Goal: Transaction & Acquisition: Subscribe to service/newsletter

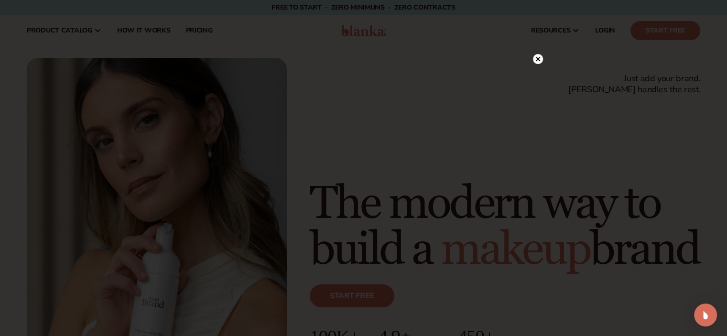
click at [539, 57] on icon at bounding box center [537, 59] width 5 height 5
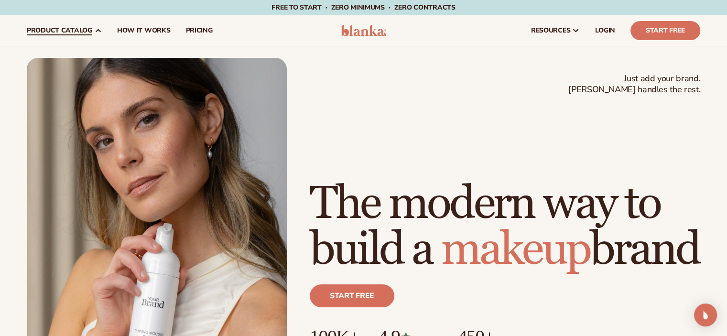
click at [84, 30] on span "product catalog" at bounding box center [59, 31] width 65 height 8
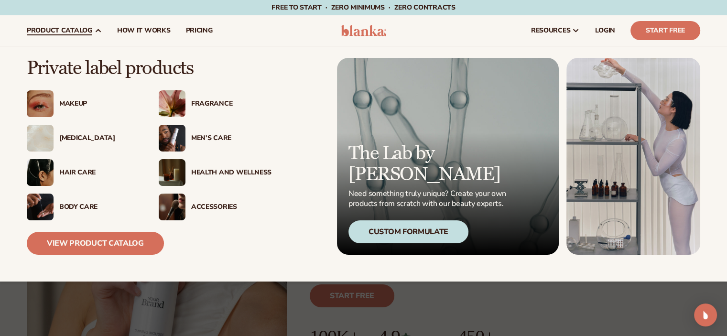
click at [66, 171] on div "Hair Care" at bounding box center [99, 173] width 80 height 8
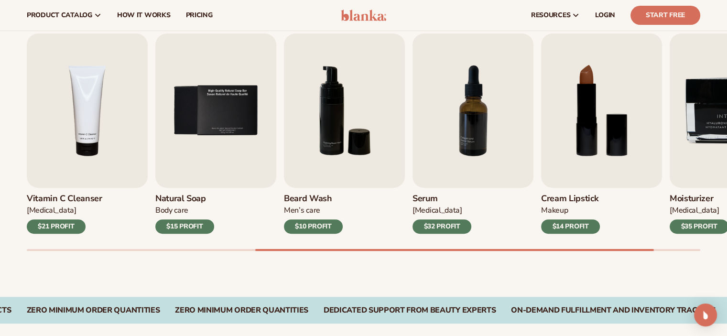
scroll to position [287, 0]
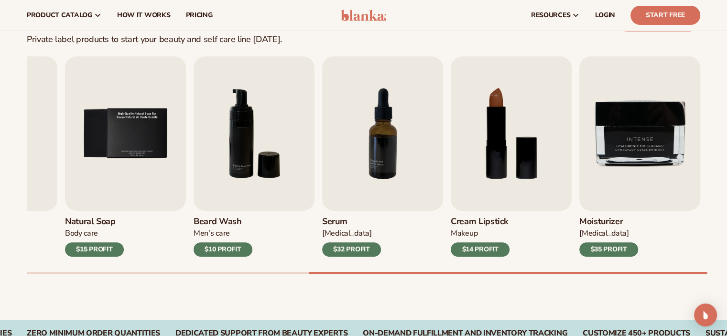
click at [573, 272] on div at bounding box center [508, 273] width 399 height 2
drag, startPoint x: 530, startPoint y: 274, endPoint x: 520, endPoint y: 273, distance: 9.6
click at [520, 273] on div "Best sellers Private label products to start your beauty and self care line tod…" at bounding box center [363, 145] width 727 height 350
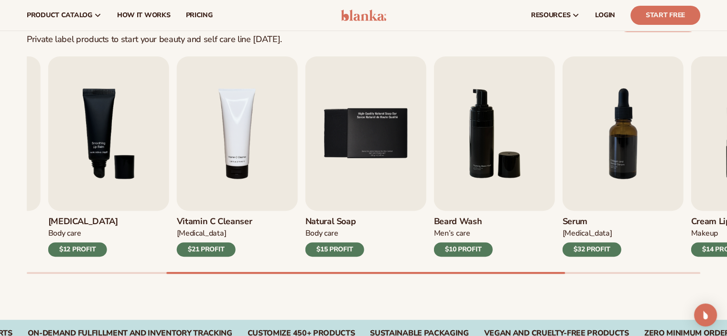
click at [371, 281] on div "Best sellers Private label products to start your beauty and self care line tod…" at bounding box center [363, 145] width 727 height 350
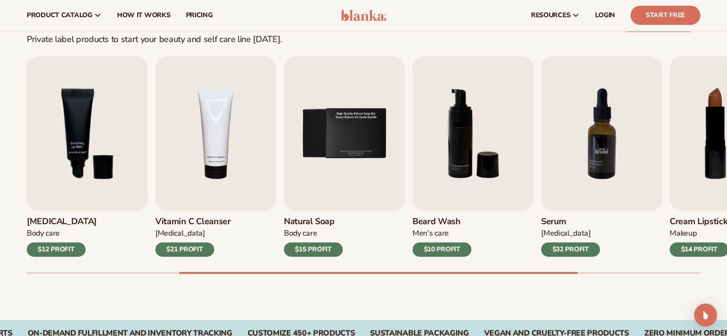
click at [597, 158] on img "7 / 9" at bounding box center [601, 133] width 121 height 154
drag, startPoint x: 552, startPoint y: 267, endPoint x: 565, endPoint y: 265, distance: 13.0
click at [565, 265] on div "Lip Gloss Makeup $16 PROFIT Moisturizer Skin Care $17 PROFIT Lip Balm Body Care…" at bounding box center [377, 164] width 700 height 217
drag, startPoint x: 558, startPoint y: 270, endPoint x: 580, endPoint y: 271, distance: 22.0
click at [580, 271] on div "Lip Gloss Makeup $16 PROFIT Moisturizer Skin Care $17 PROFIT Lip Balm Body Care…" at bounding box center [377, 164] width 700 height 217
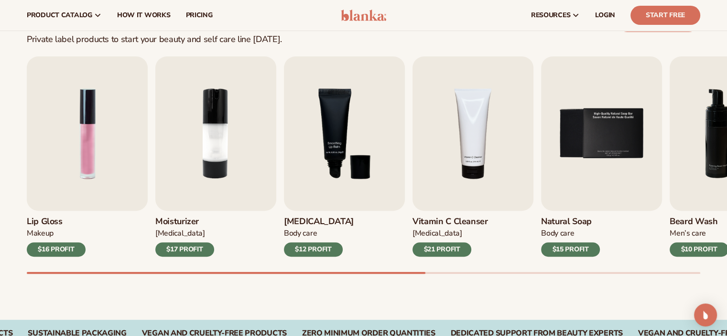
click at [244, 255] on div "Lip Gloss Makeup $16 PROFIT Moisturizer Skin Care $17 PROFIT Lip Balm Body Care…" at bounding box center [377, 164] width 700 height 217
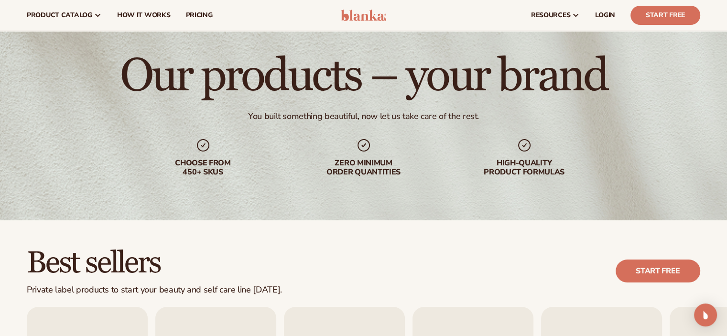
scroll to position [0, 0]
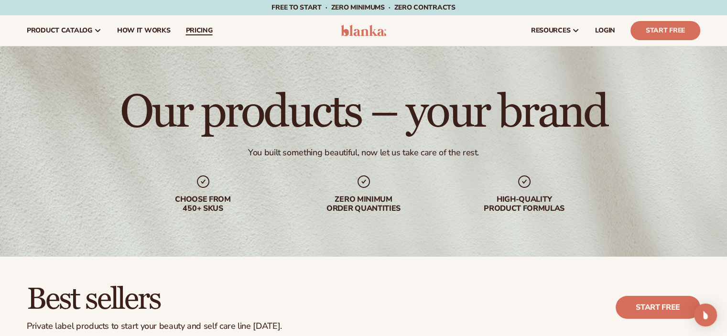
click at [202, 29] on span "pricing" at bounding box center [198, 31] width 27 height 8
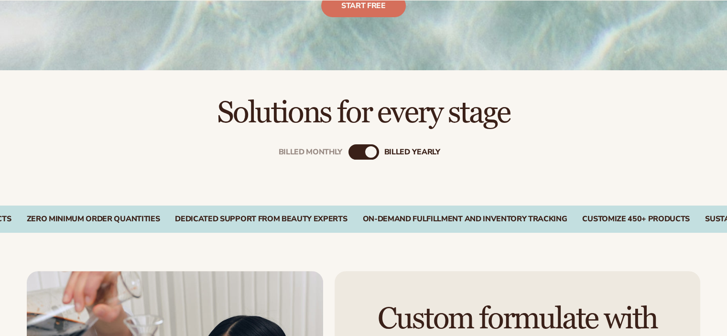
scroll to position [239, 0]
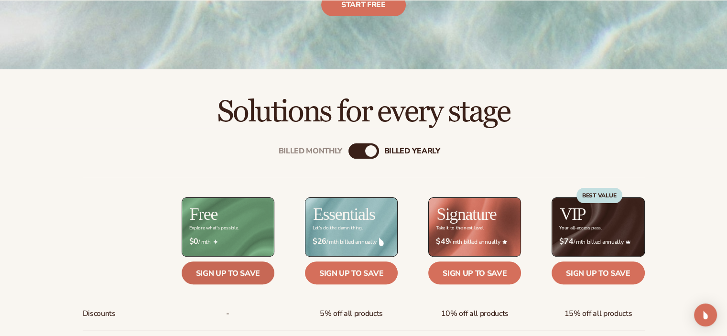
click at [230, 270] on link "Sign up to save" at bounding box center [228, 272] width 93 height 23
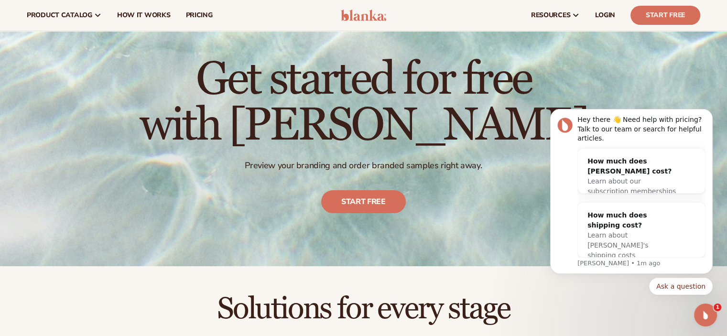
scroll to position [0, 0]
